Goal: Task Accomplishment & Management: Check status

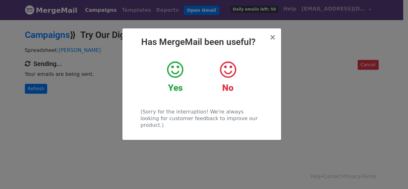
click at [80, 89] on div "× Has MergeMail been useful? Yes No (Sorry for the interruption! We're always l…" at bounding box center [204, 104] width 408 height 170
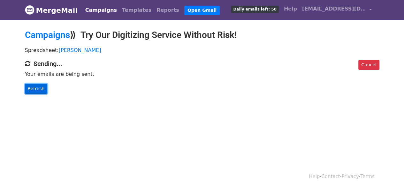
click at [42, 89] on link "Refresh" at bounding box center [36, 89] width 23 height 10
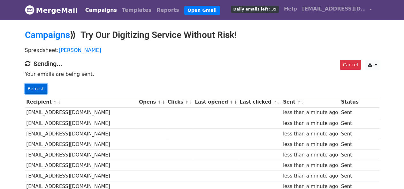
click at [37, 90] on link "Refresh" at bounding box center [36, 89] width 23 height 10
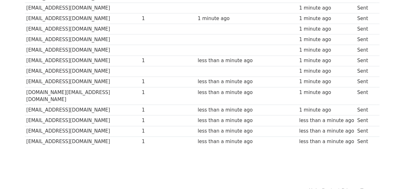
scroll to position [203, 0]
